Goal: Transaction & Acquisition: Purchase product/service

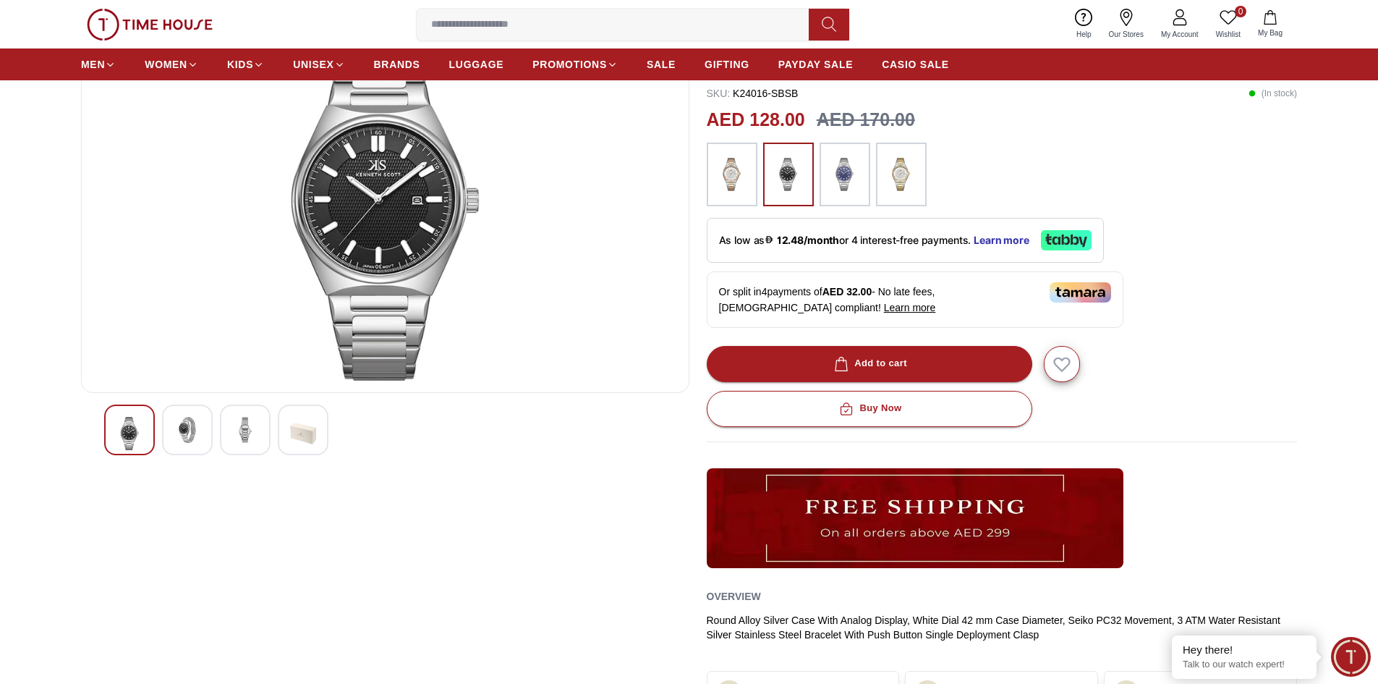
scroll to position [145, 0]
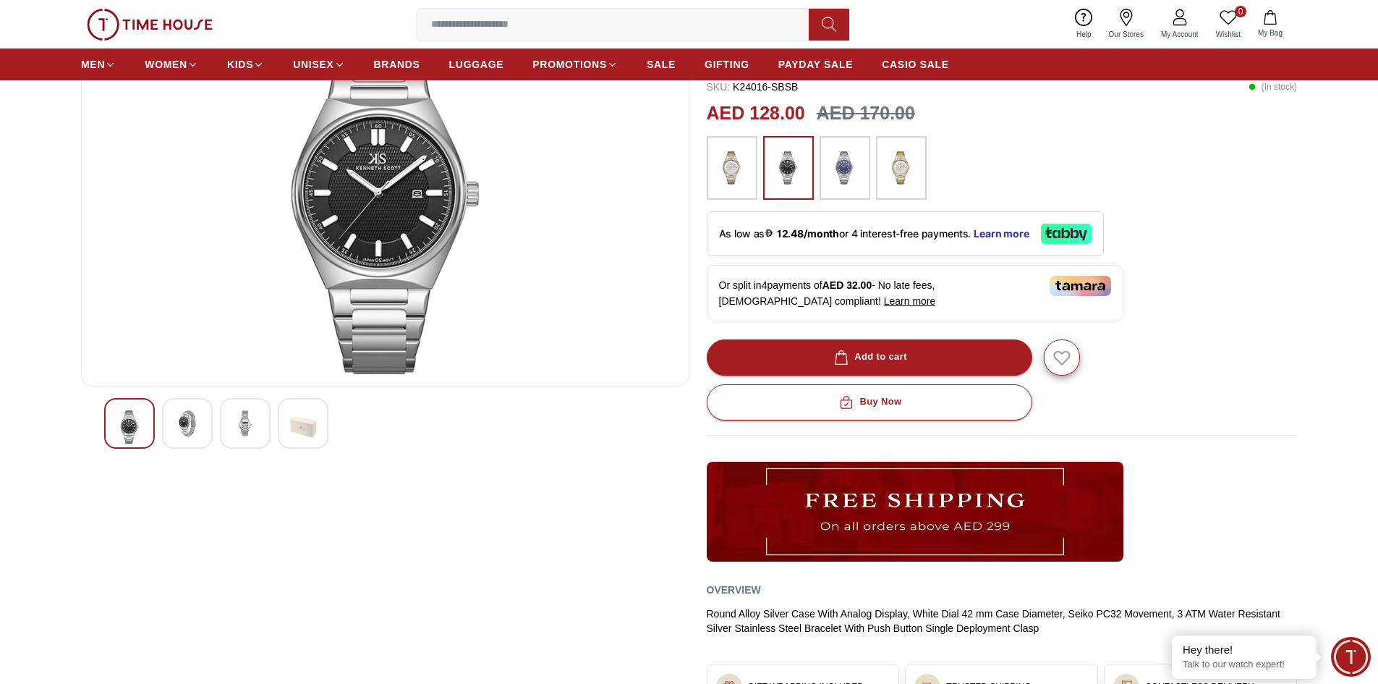
click at [194, 425] on img at bounding box center [187, 423] width 26 height 26
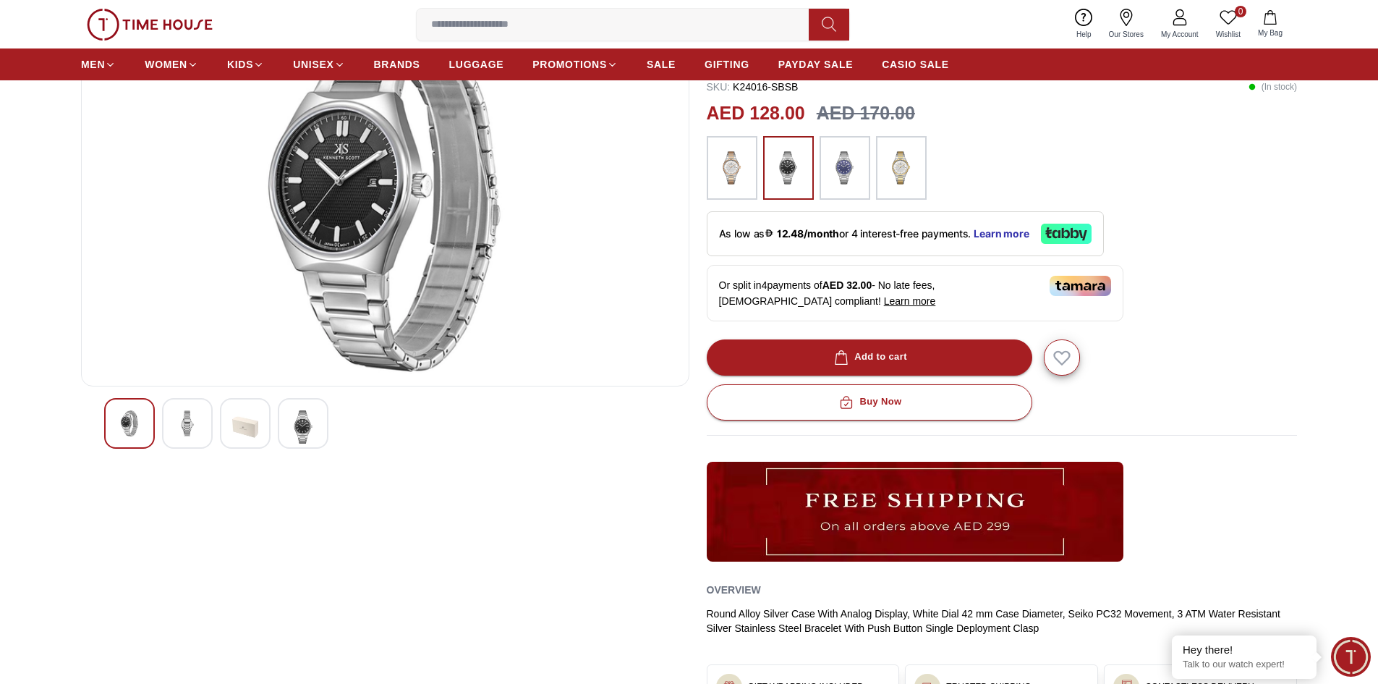
click at [241, 425] on img at bounding box center [245, 426] width 26 height 33
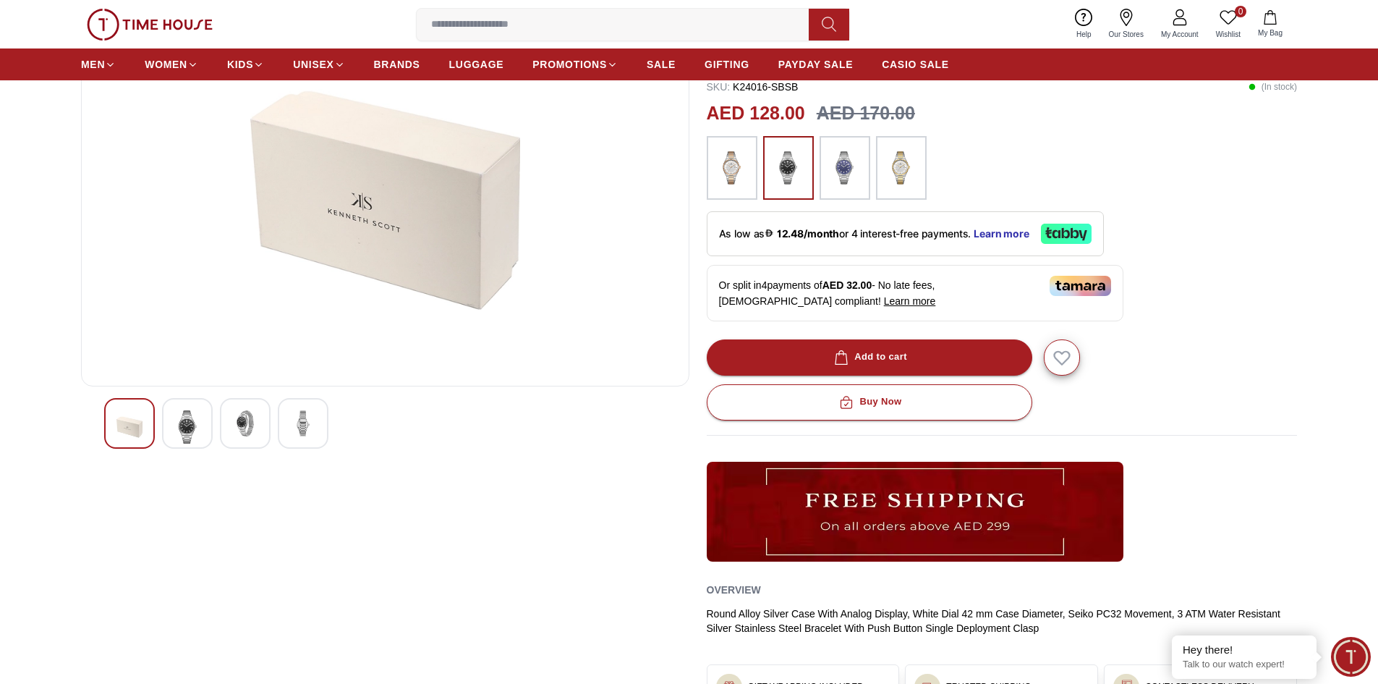
click at [304, 430] on img at bounding box center [303, 423] width 26 height 26
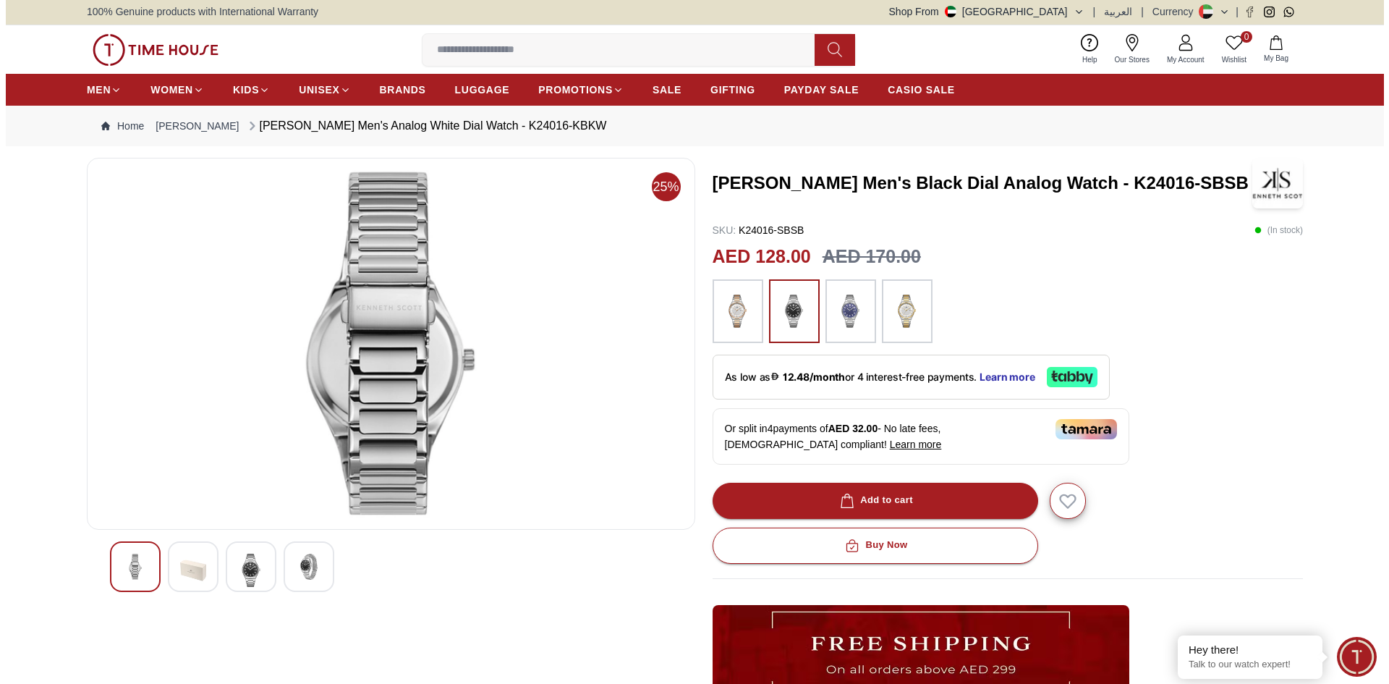
scroll to position [0, 0]
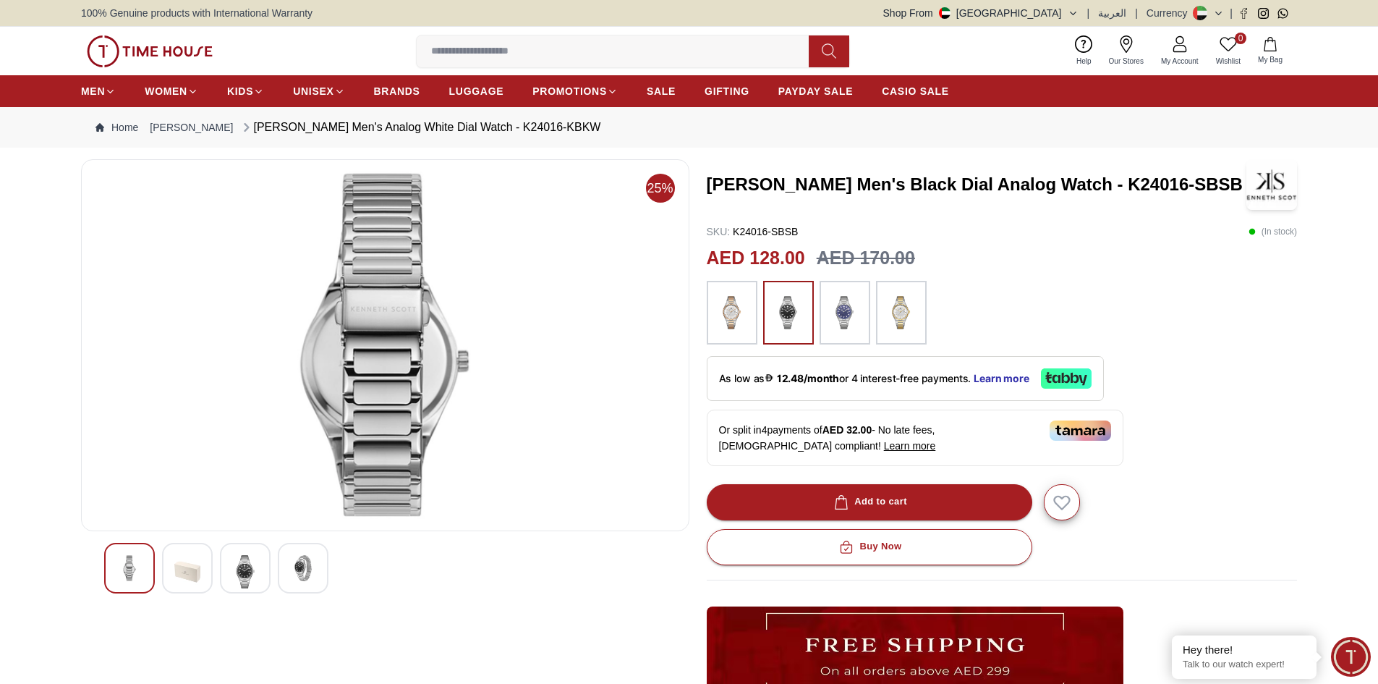
click at [140, 552] on div at bounding box center [129, 568] width 51 height 51
click at [249, 569] on img at bounding box center [245, 571] width 26 height 33
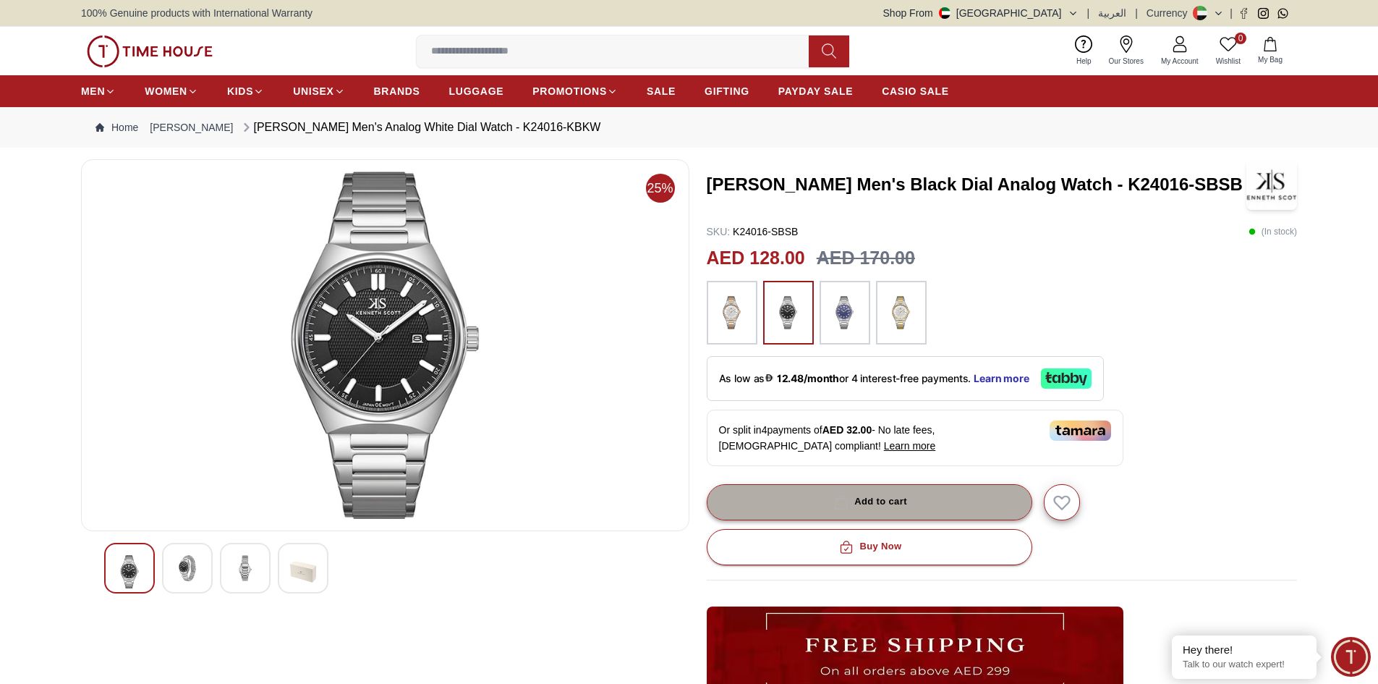
click at [778, 504] on button "Add to cart" at bounding box center [870, 502] width 326 height 36
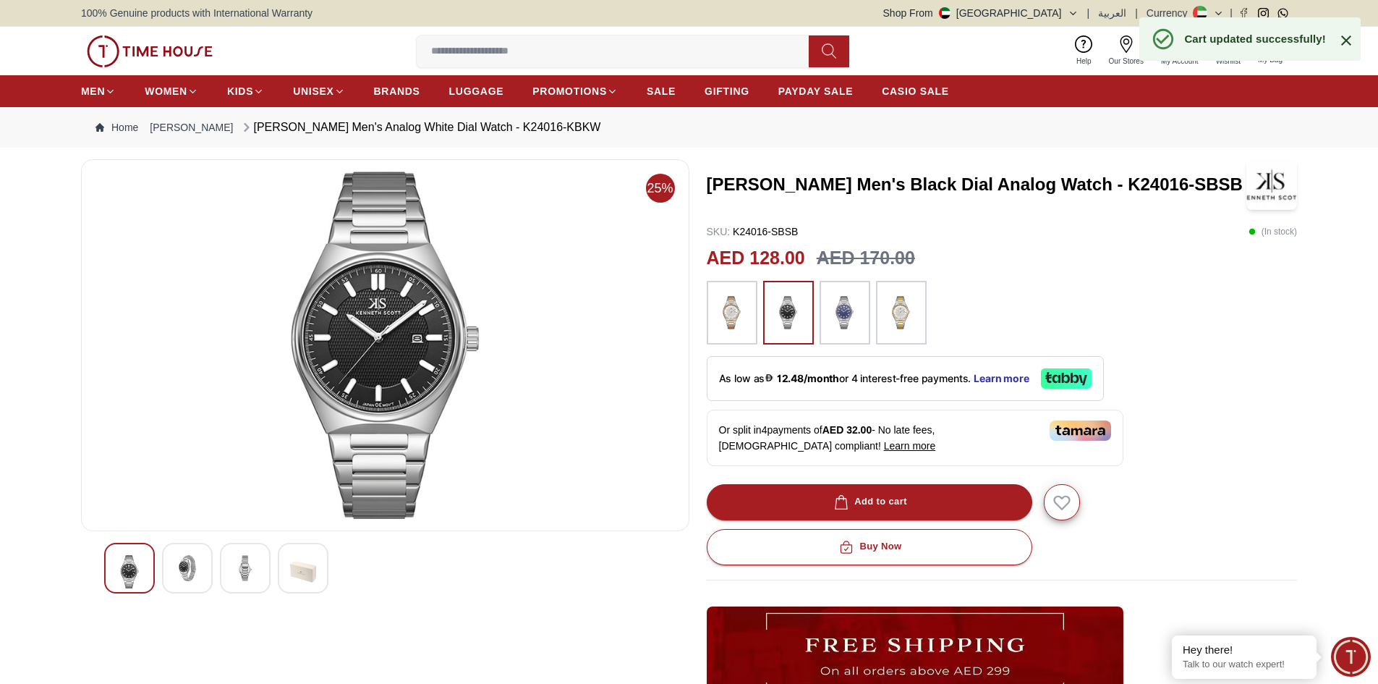
click at [1215, 304] on div at bounding box center [1002, 313] width 591 height 64
click at [1283, 39] on span "1" at bounding box center [1283, 40] width 12 height 12
